Goal: Transaction & Acquisition: Obtain resource

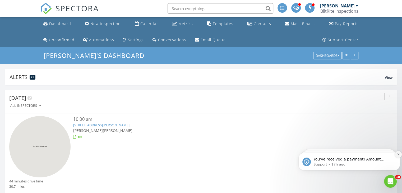
click at [397, 155] on icon "Dismiss notification" at bounding box center [398, 154] width 3 height 3
click at [398, 155] on icon "Dismiss notification" at bounding box center [399, 154] width 2 height 2
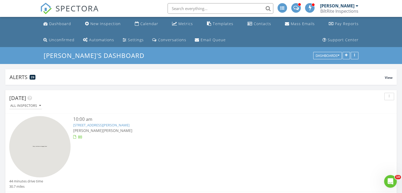
click at [196, 9] on input "text" at bounding box center [221, 8] width 106 height 11
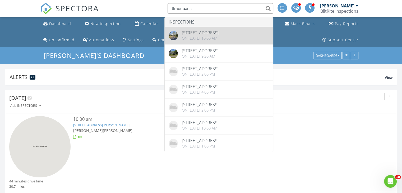
type input "timuquana"
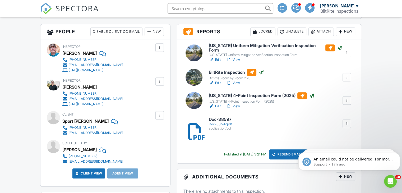
scroll to position [261, 0]
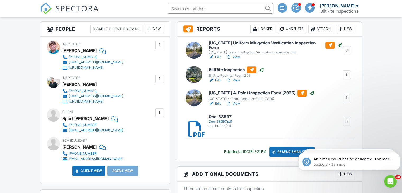
click at [238, 54] on link "View" at bounding box center [233, 56] width 14 height 5
click at [235, 79] on link "View" at bounding box center [233, 80] width 14 height 5
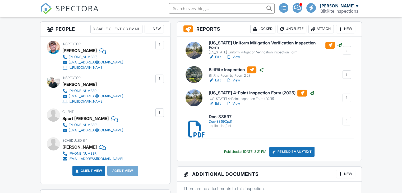
scroll to position [261, 0]
click at [237, 101] on link "View" at bounding box center [233, 103] width 14 height 5
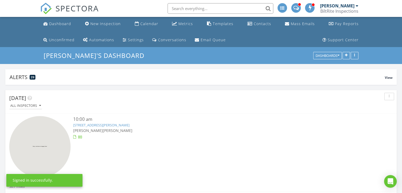
scroll to position [113, 392]
click at [186, 11] on input "text" at bounding box center [221, 8] width 106 height 11
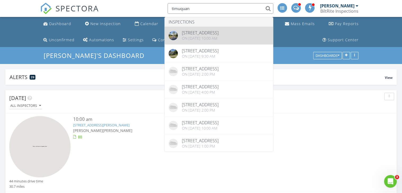
scroll to position [0, 0]
type input "timuquan"
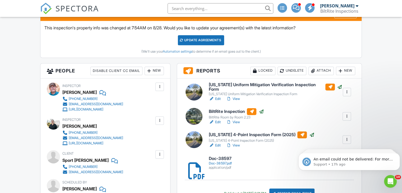
click at [212, 161] on div "Doc-38597.pdf" at bounding box center [220, 163] width 23 height 4
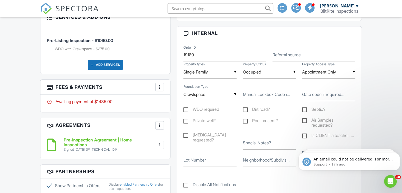
scroll to position [440, 0]
click at [161, 87] on div at bounding box center [159, 86] width 5 height 5
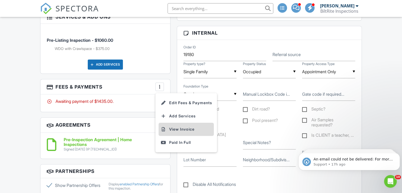
click at [182, 130] on li "View Invoice" at bounding box center [186, 129] width 55 height 13
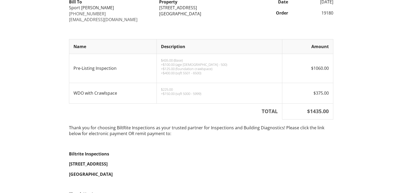
scroll to position [104, 0]
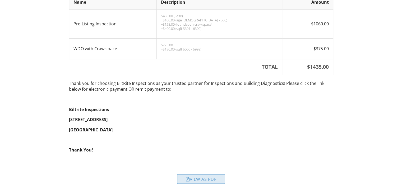
click at [210, 182] on div "View as PDF" at bounding box center [201, 179] width 48 height 10
